Goal: Transaction & Acquisition: Book appointment/travel/reservation

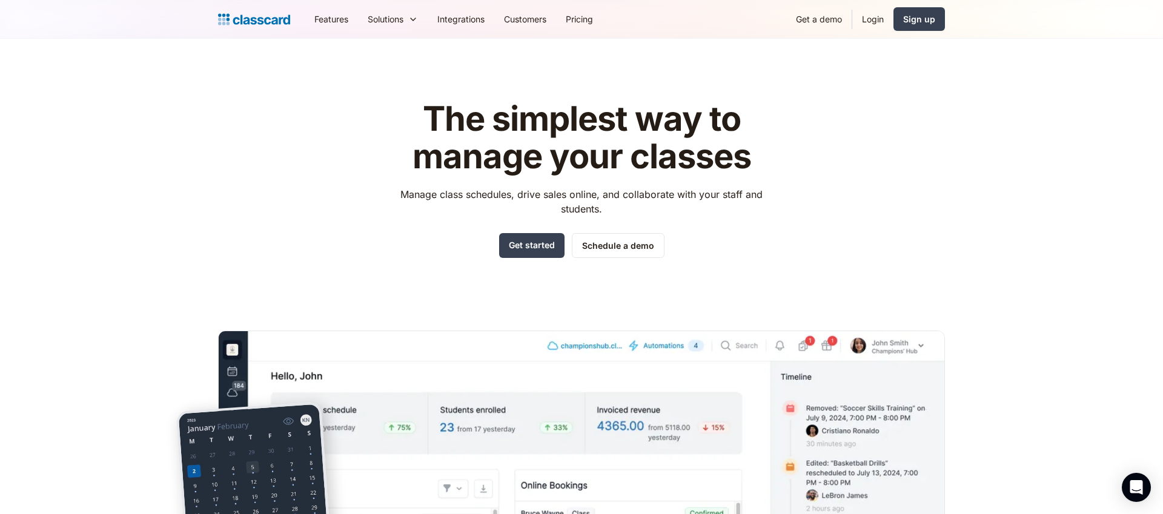
click at [1017, 130] on header "The simplest way to manage your classes Manage class schedules, drive sales onl…" at bounding box center [581, 345] width 1163 height 612
click at [796, 22] on link "Get a demo" at bounding box center [818, 18] width 65 height 27
